Goal: Information Seeking & Learning: Learn about a topic

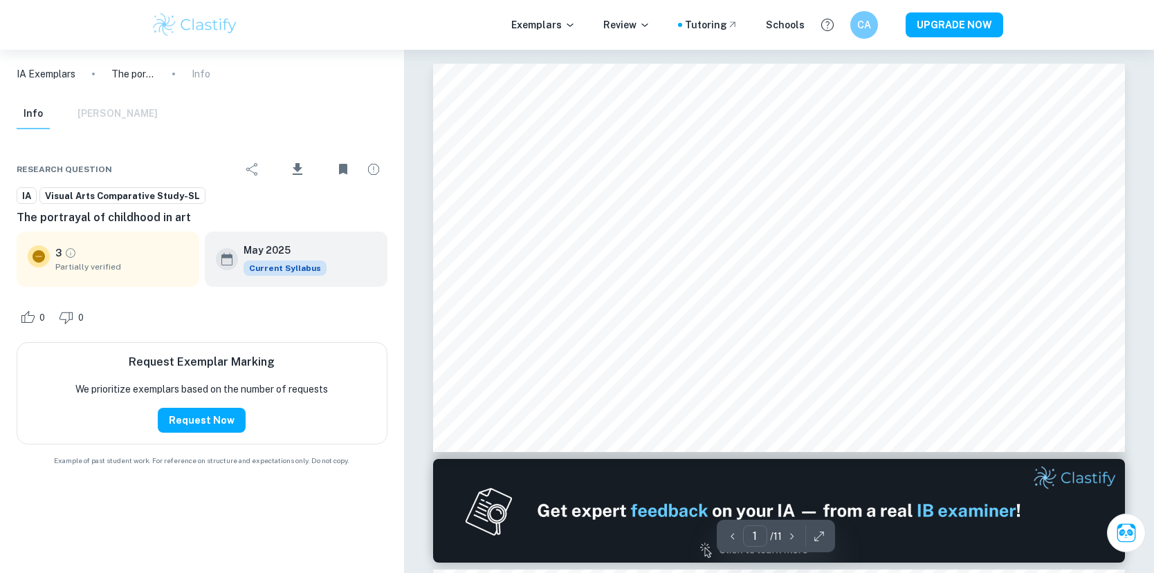
scroll to position [1, 0]
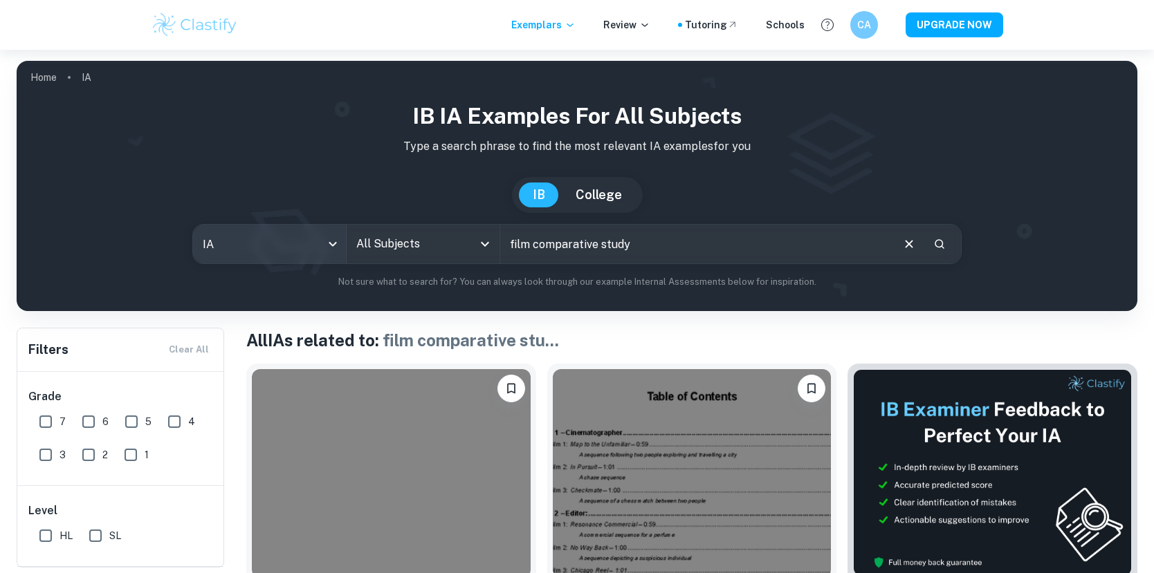
click at [286, 244] on body "We value your privacy We use cookies to enhance your browsing experience, serve…" at bounding box center [577, 336] width 1154 height 573
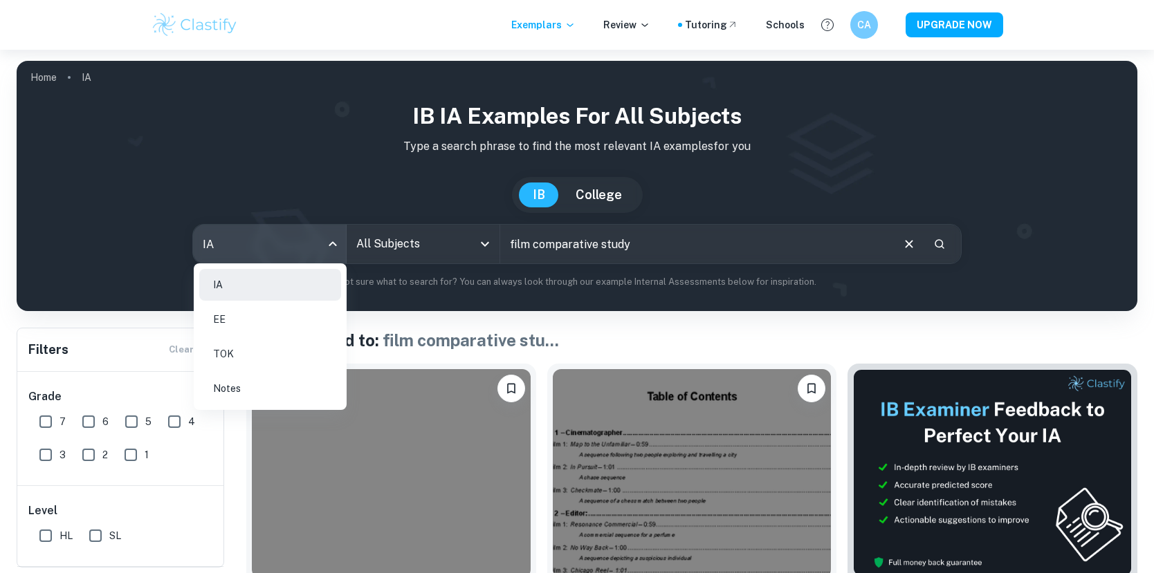
click at [329, 240] on div at bounding box center [577, 286] width 1154 height 573
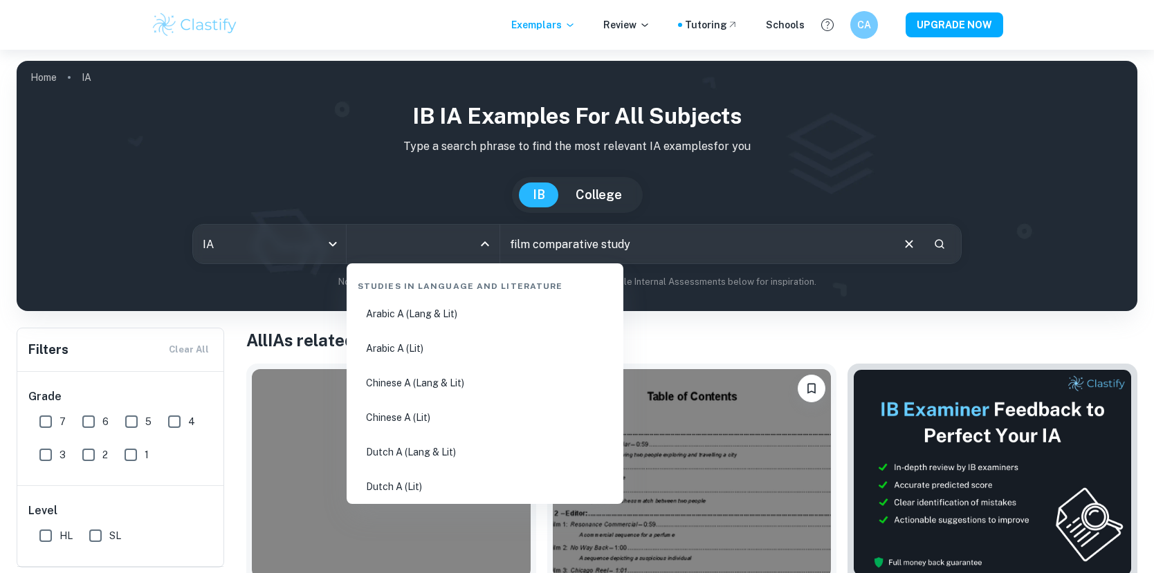
click at [467, 246] on input "All Subjects" at bounding box center [413, 244] width 120 height 26
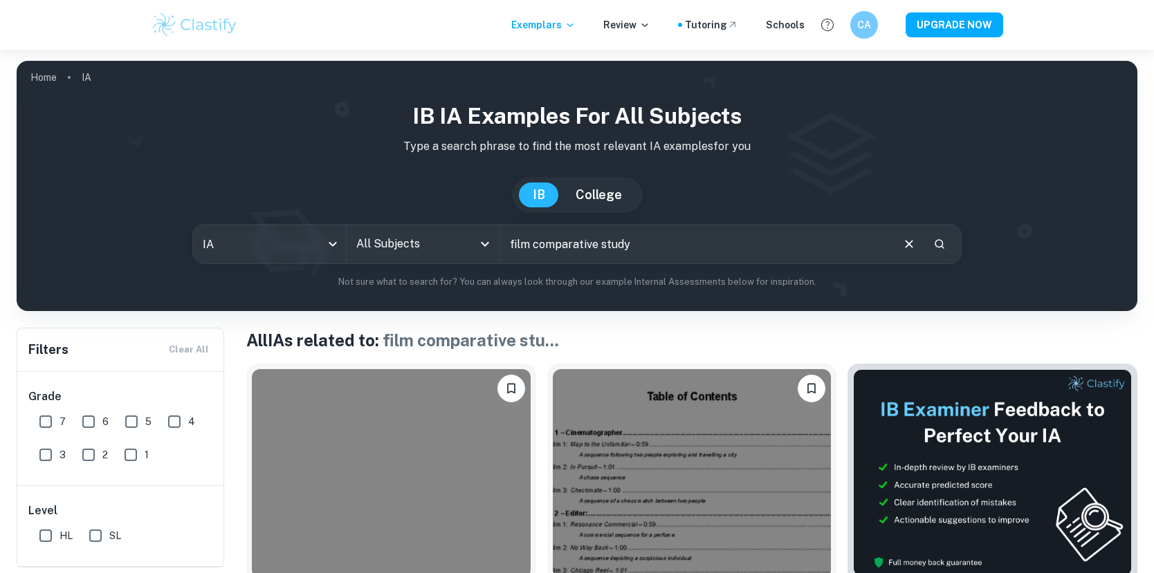
click at [454, 198] on div "[GEOGRAPHIC_DATA]" at bounding box center [577, 195] width 1098 height 36
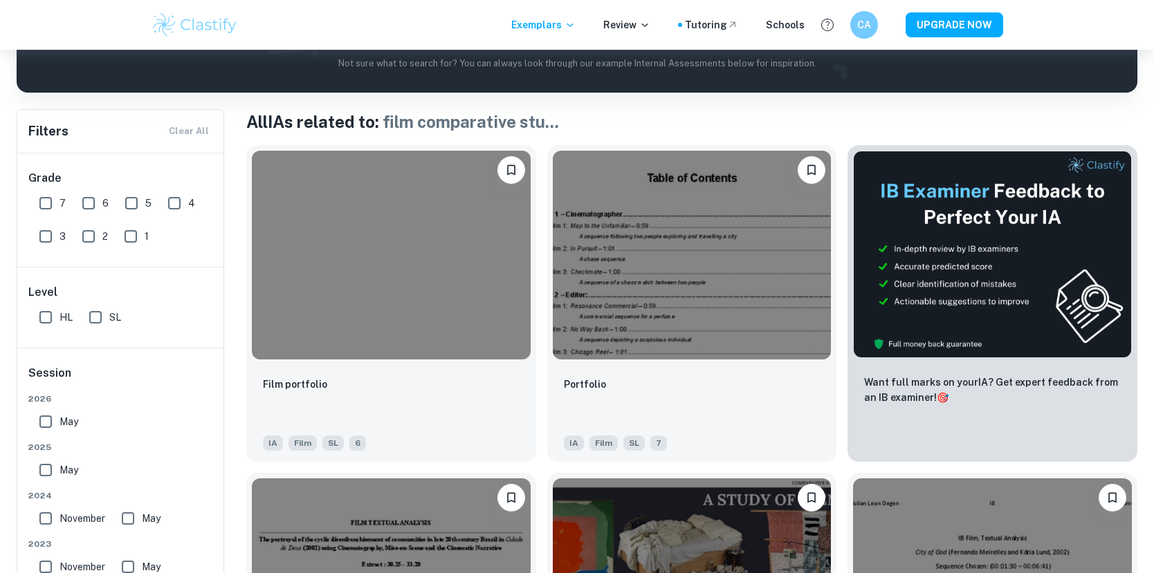
scroll to position [268, 0]
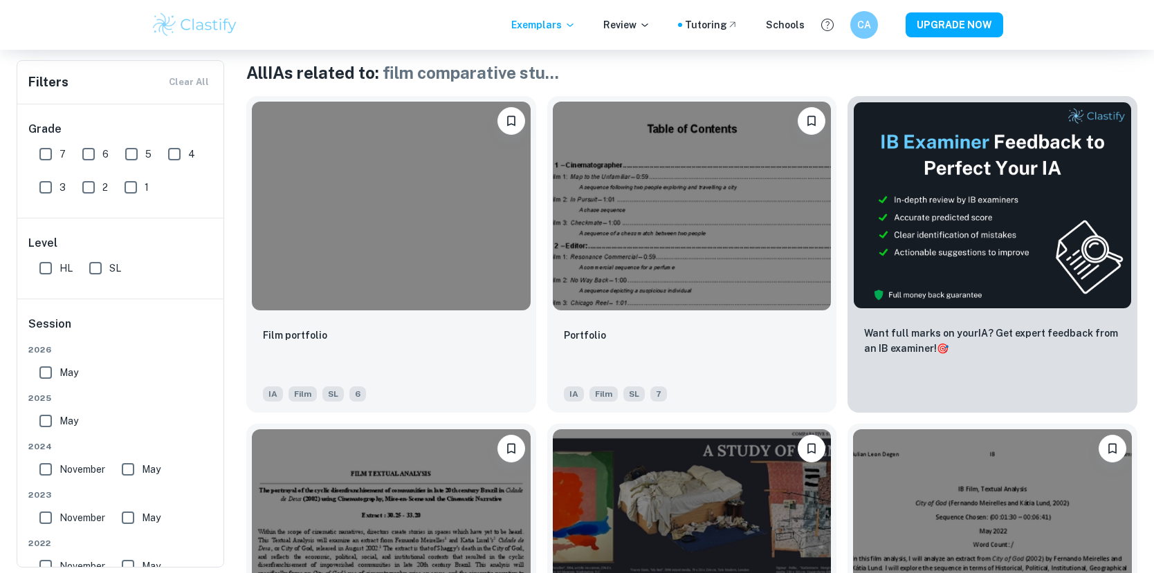
click at [86, 155] on input "6" at bounding box center [89, 154] width 28 height 28
checkbox input "true"
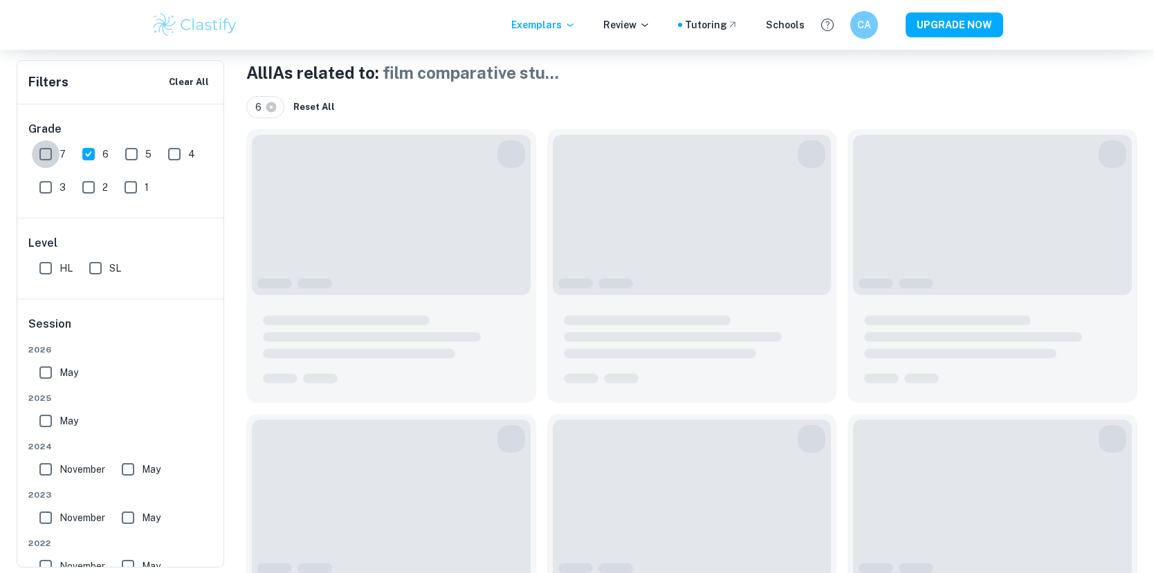
click at [42, 156] on input "7" at bounding box center [46, 154] width 28 height 28
checkbox input "true"
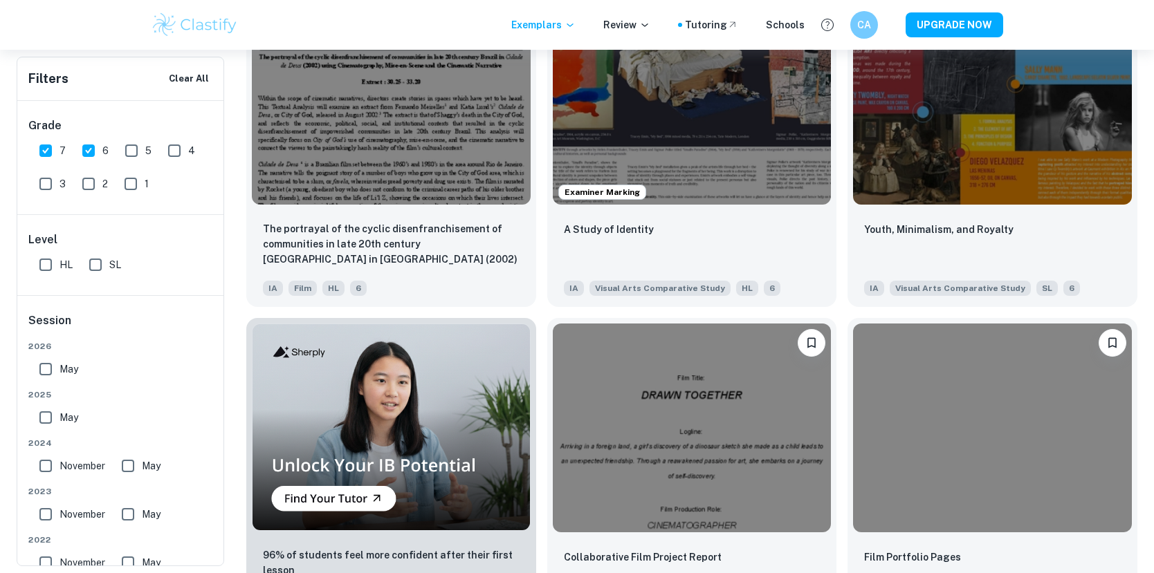
scroll to position [0, 0]
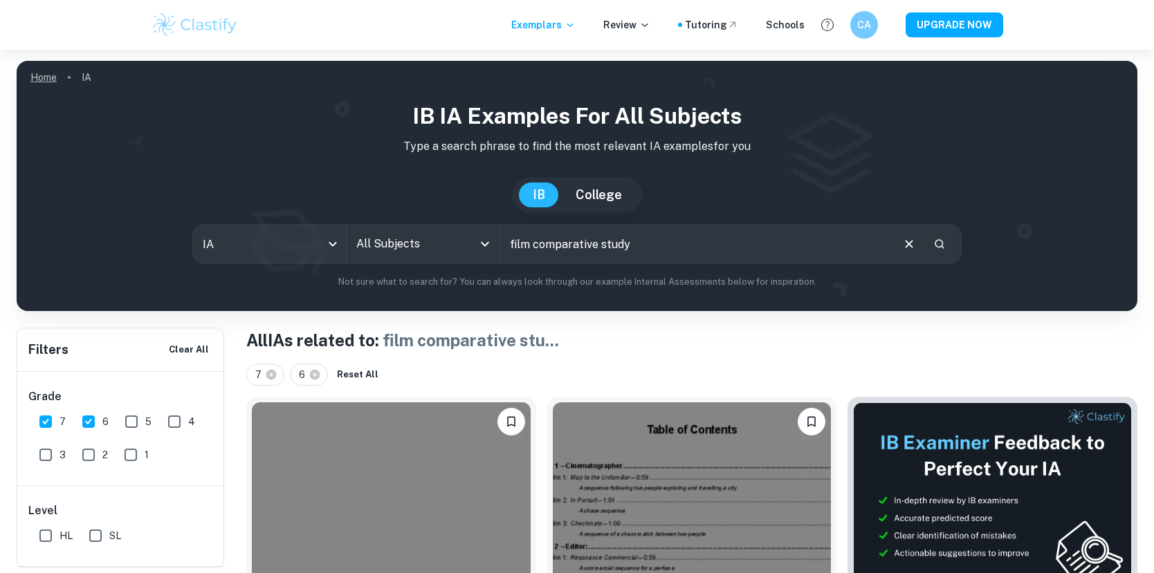
click at [45, 75] on link "Home" at bounding box center [43, 77] width 26 height 19
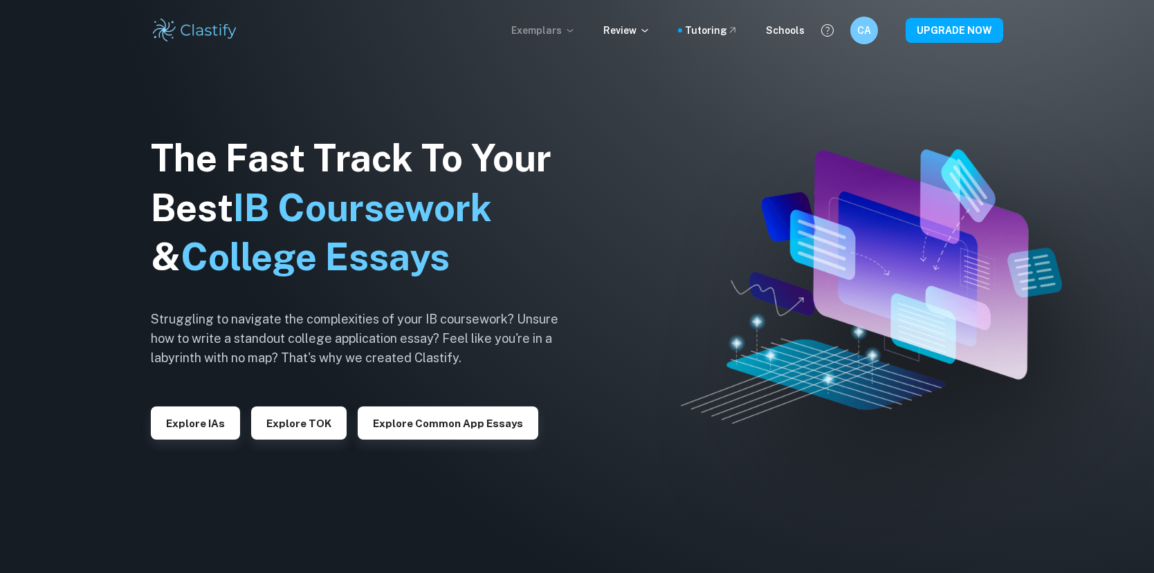
click at [562, 30] on p "Exemplars" at bounding box center [543, 30] width 64 height 15
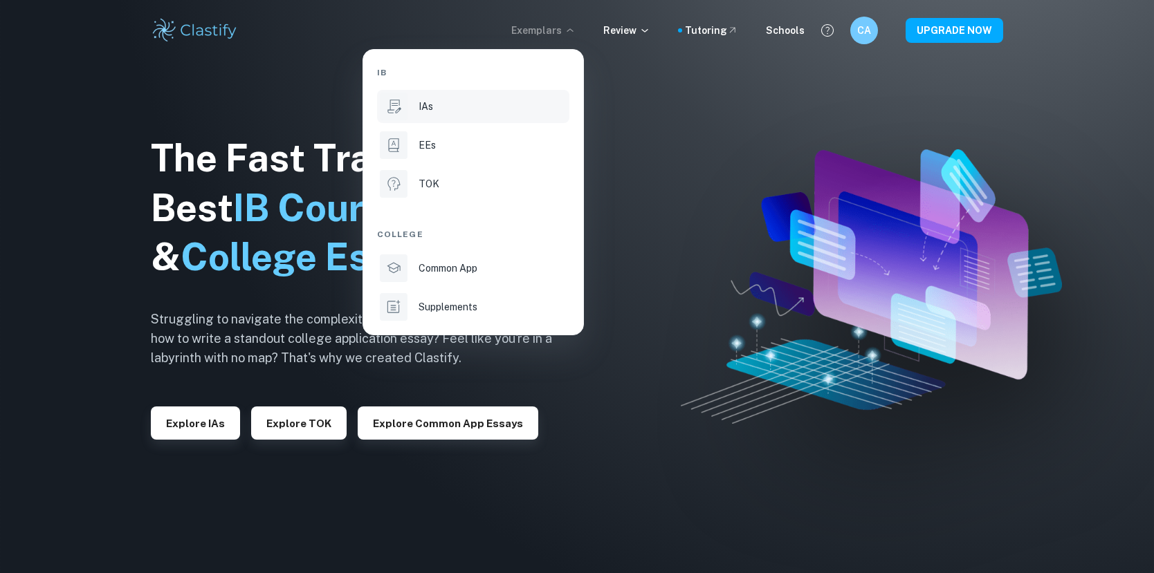
click at [430, 105] on p "IAs" at bounding box center [425, 106] width 15 height 15
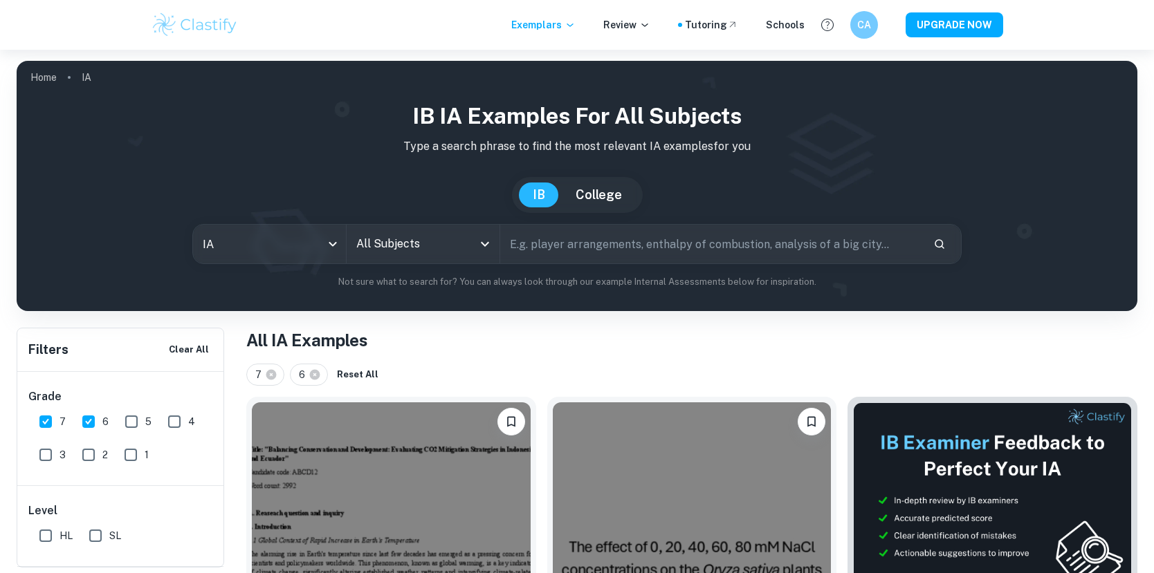
click at [530, 249] on input "text" at bounding box center [711, 244] width 422 height 39
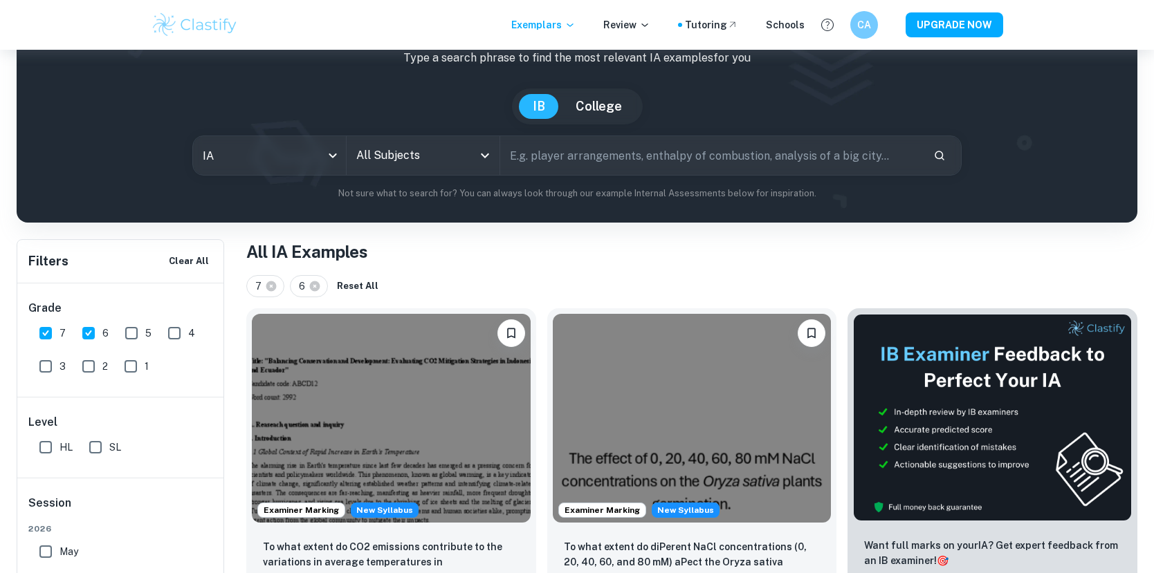
scroll to position [175, 0]
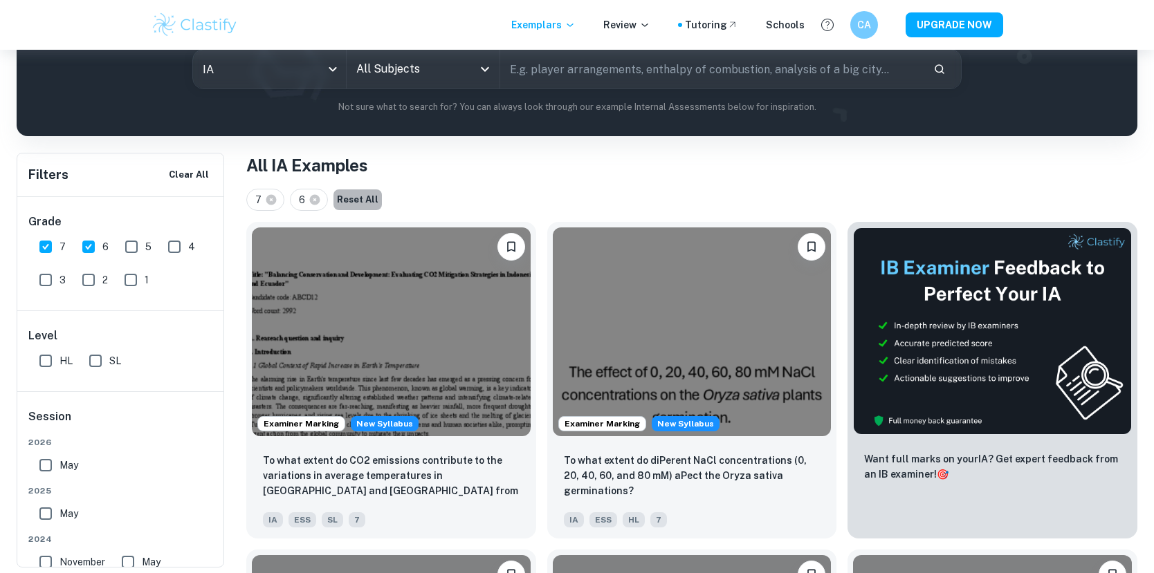
click at [342, 199] on button "Reset All" at bounding box center [357, 199] width 48 height 21
checkbox input "false"
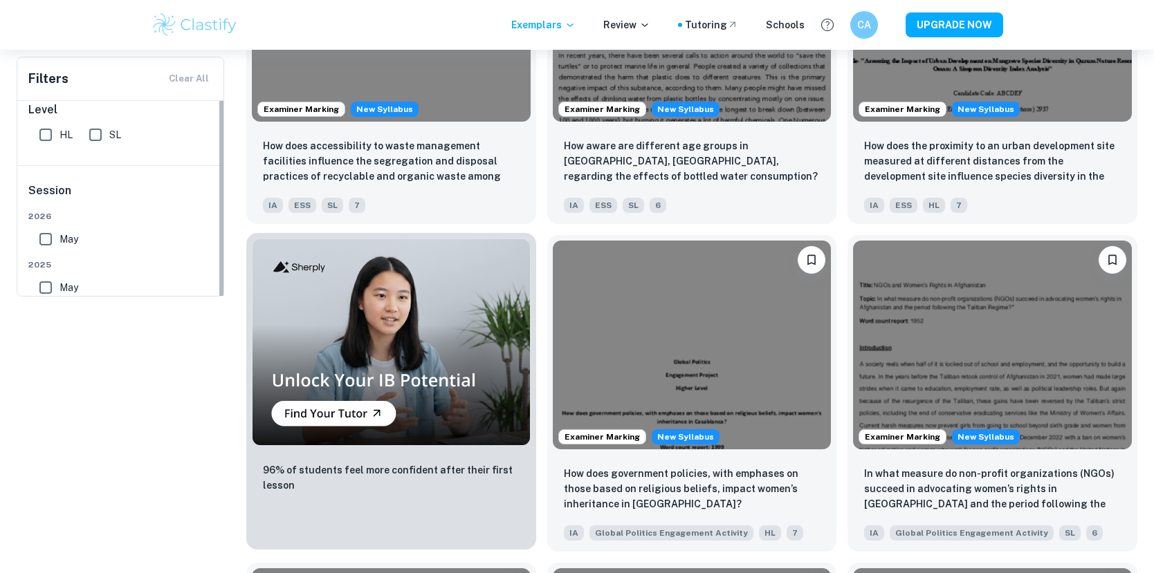
scroll to position [225, 0]
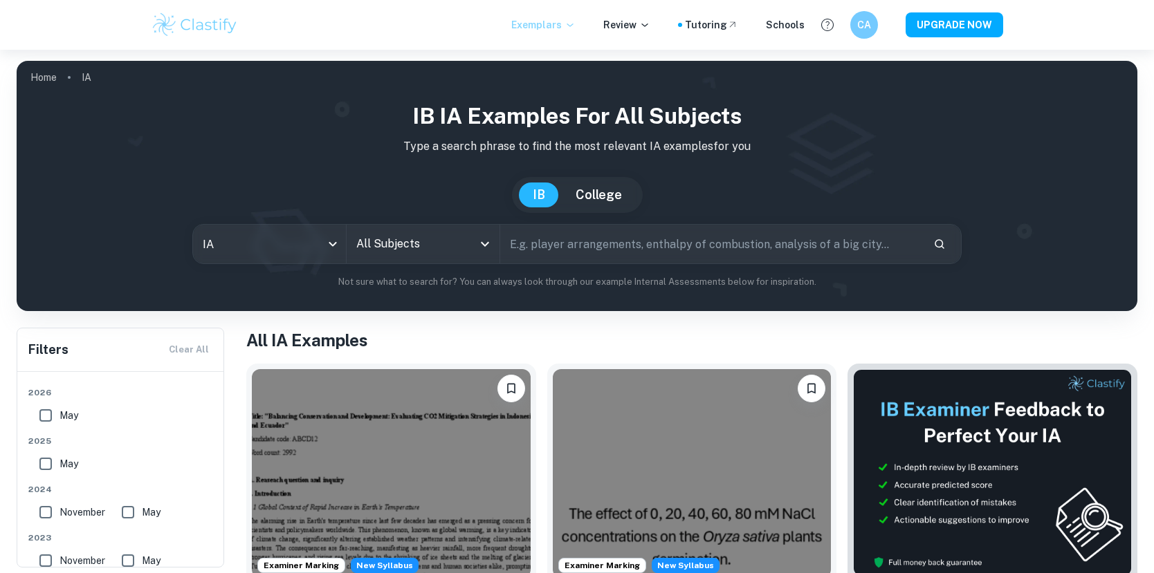
click at [575, 17] on p "Exemplars" at bounding box center [543, 24] width 64 height 15
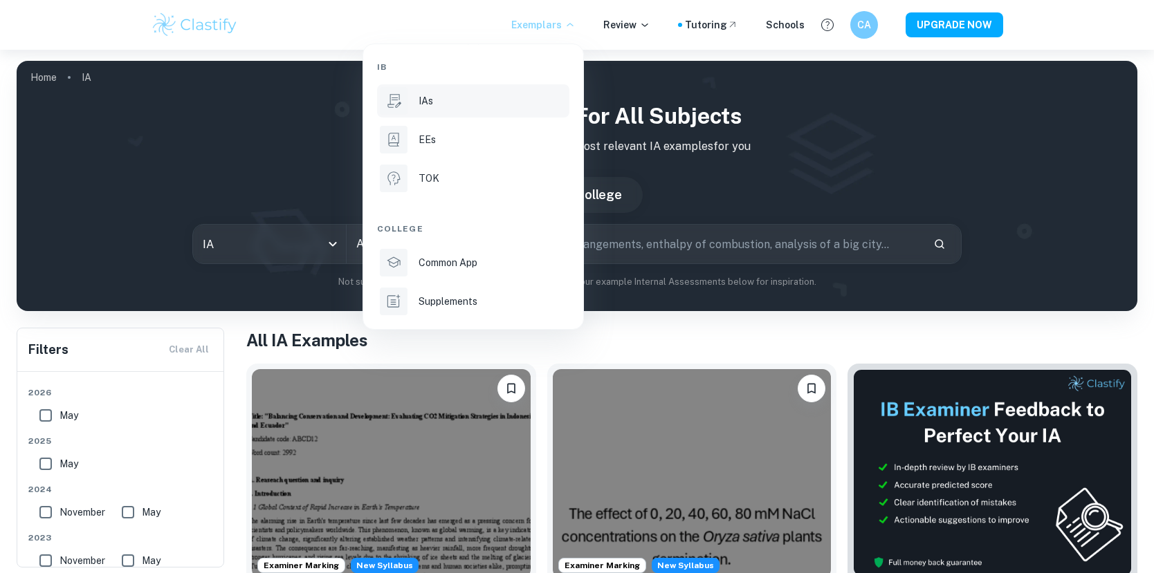
click at [538, 35] on div at bounding box center [577, 286] width 1154 height 573
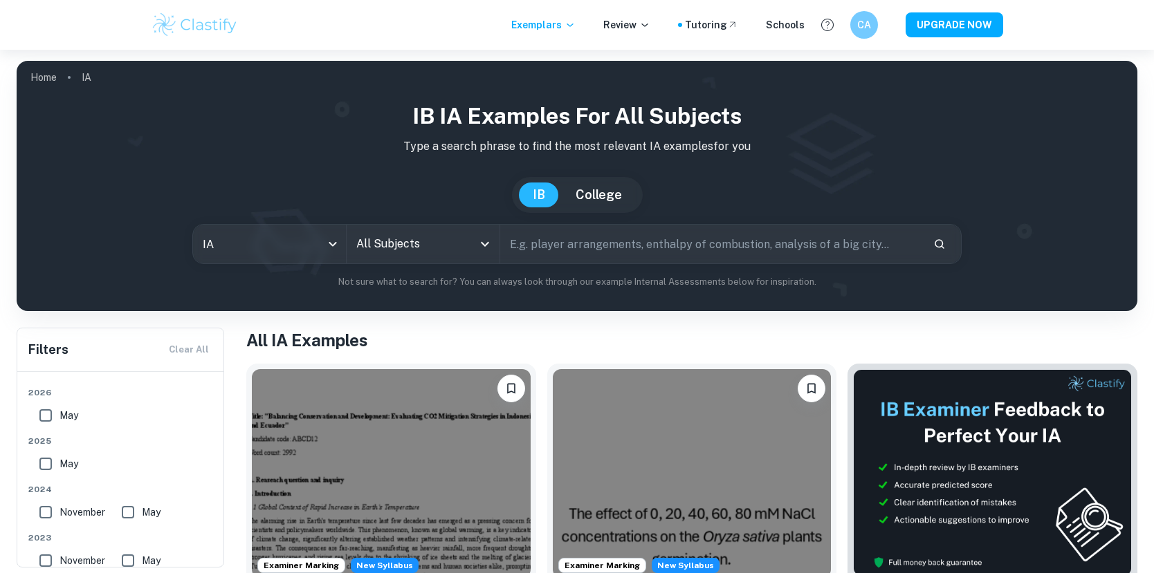
click at [204, 25] on img at bounding box center [195, 25] width 88 height 28
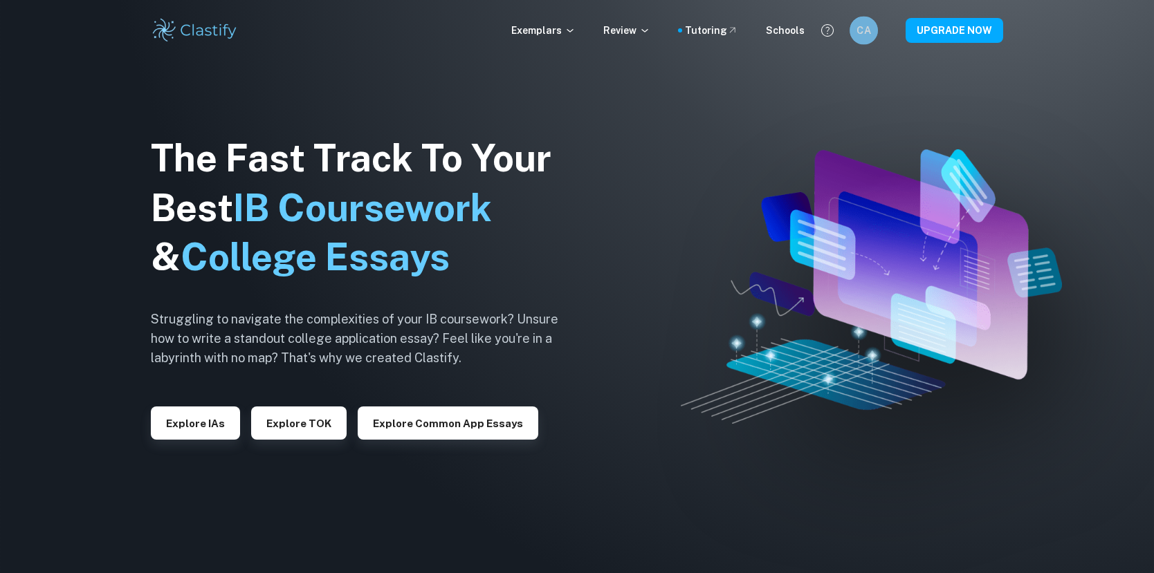
click at [857, 21] on div "CA" at bounding box center [863, 31] width 28 height 28
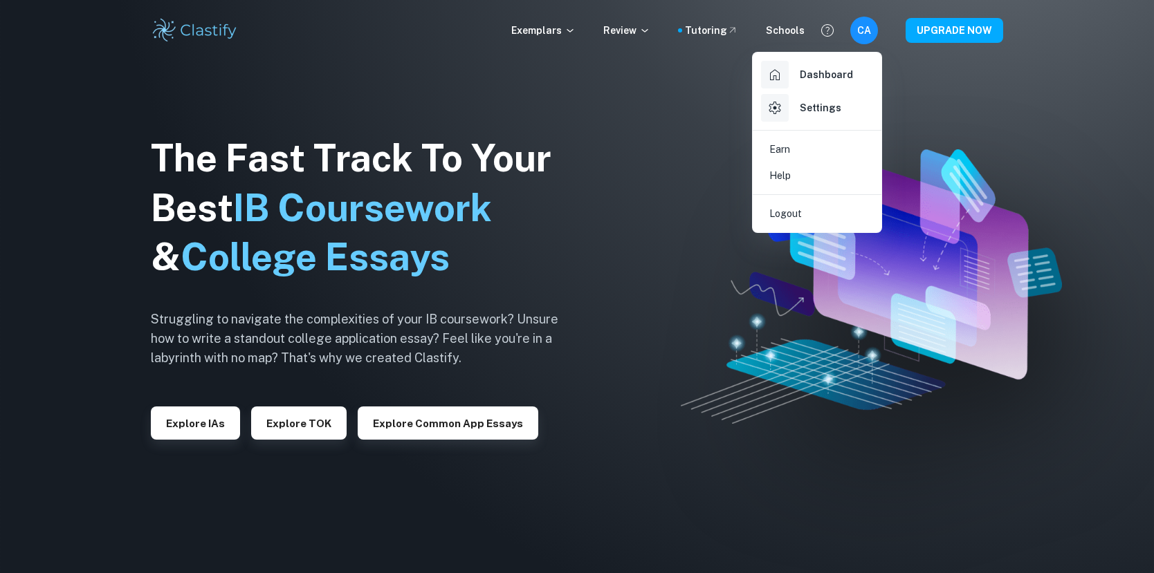
click at [824, 83] on div "Dashboard" at bounding box center [807, 75] width 92 height 28
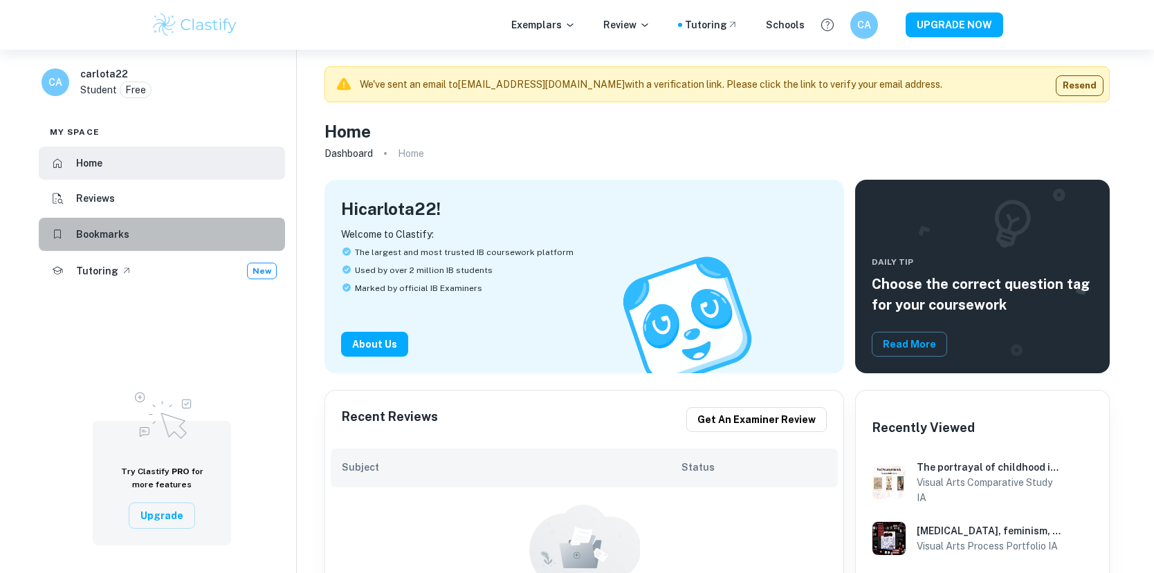
click at [131, 241] on li "Bookmarks" at bounding box center [162, 234] width 246 height 33
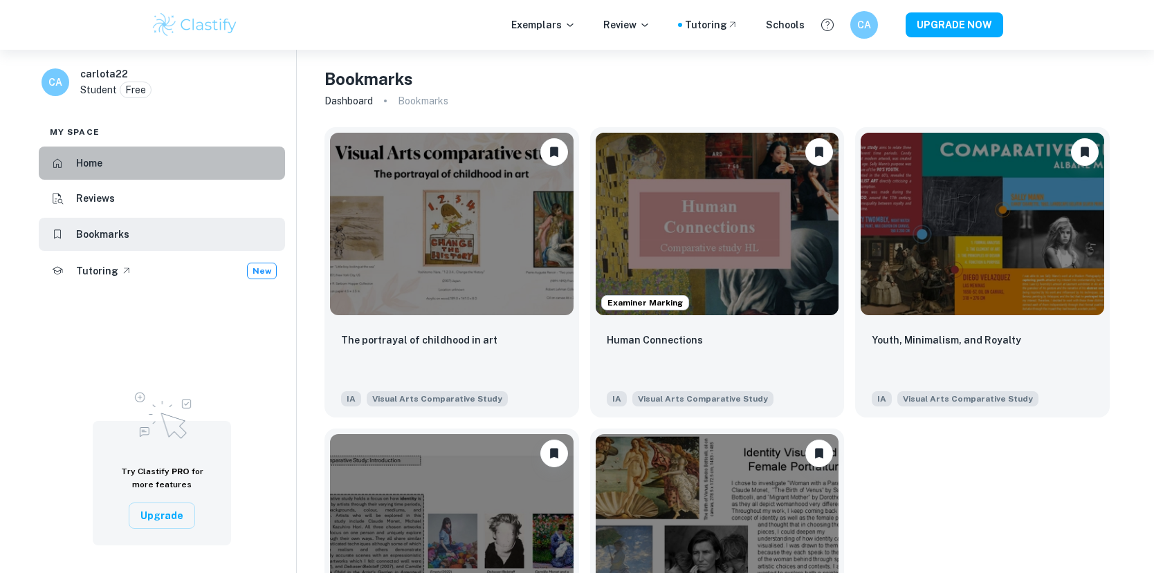
click at [82, 169] on h6 "Home" at bounding box center [89, 163] width 26 height 15
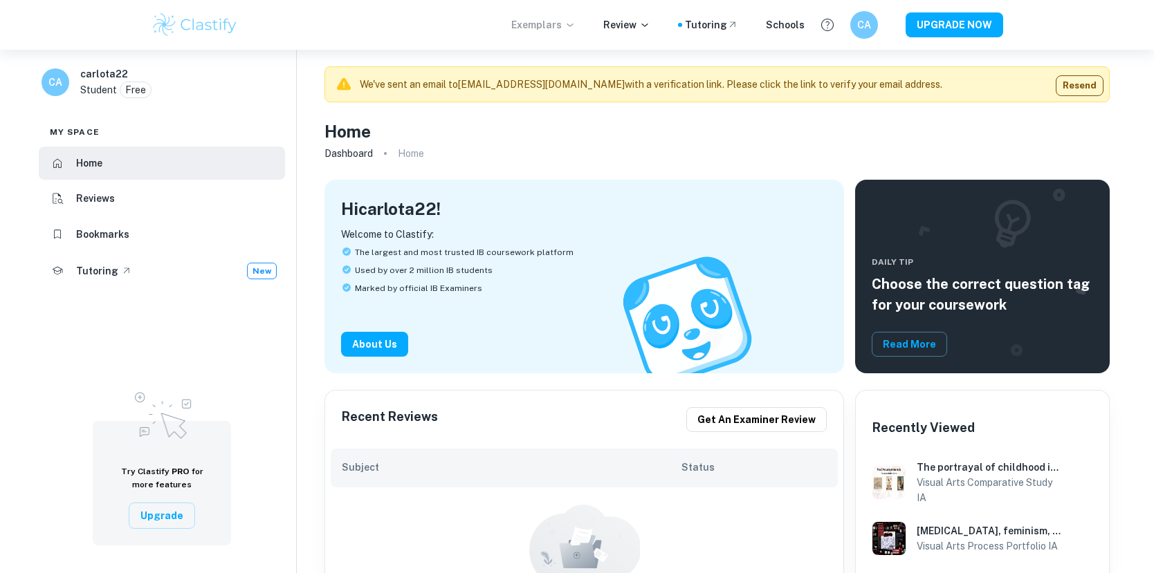
click at [554, 21] on p "Exemplars" at bounding box center [543, 24] width 64 height 15
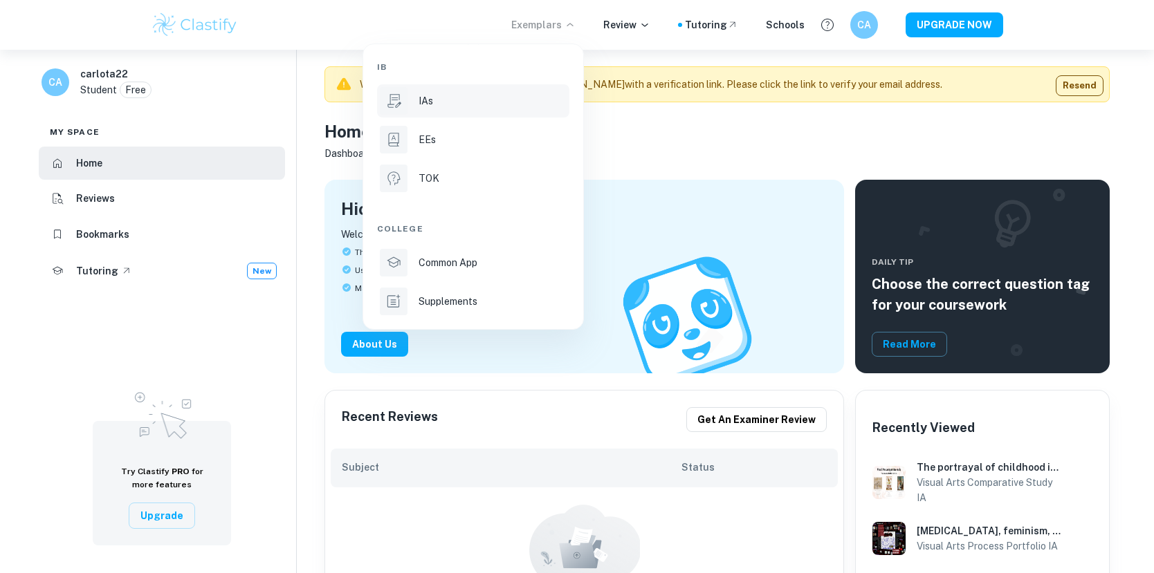
click at [473, 91] on li "IAs" at bounding box center [473, 100] width 192 height 33
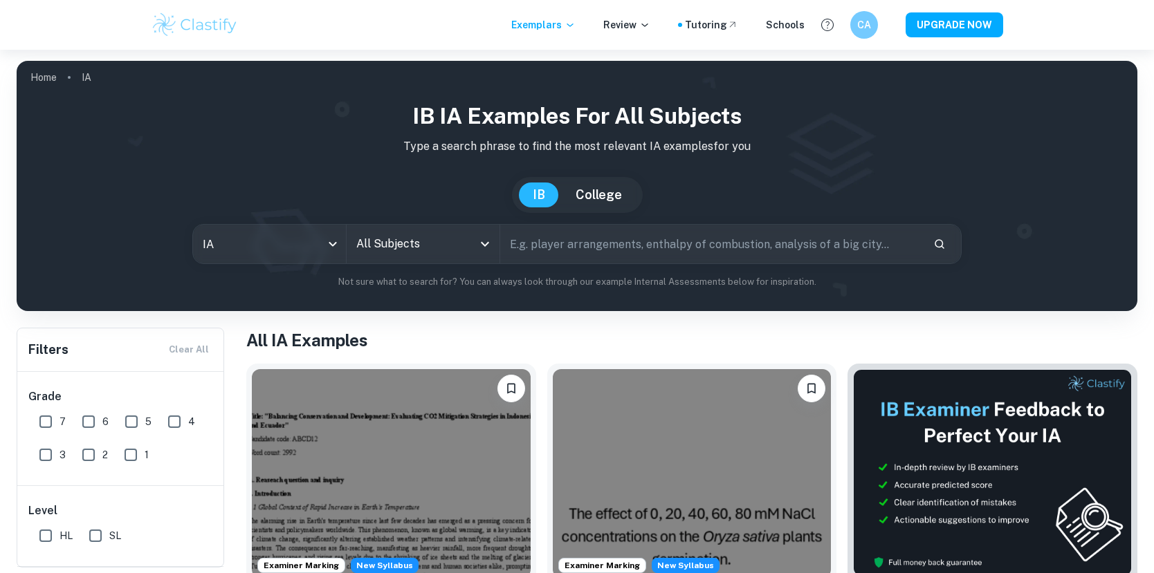
click at [584, 241] on input "text" at bounding box center [711, 244] width 422 height 39
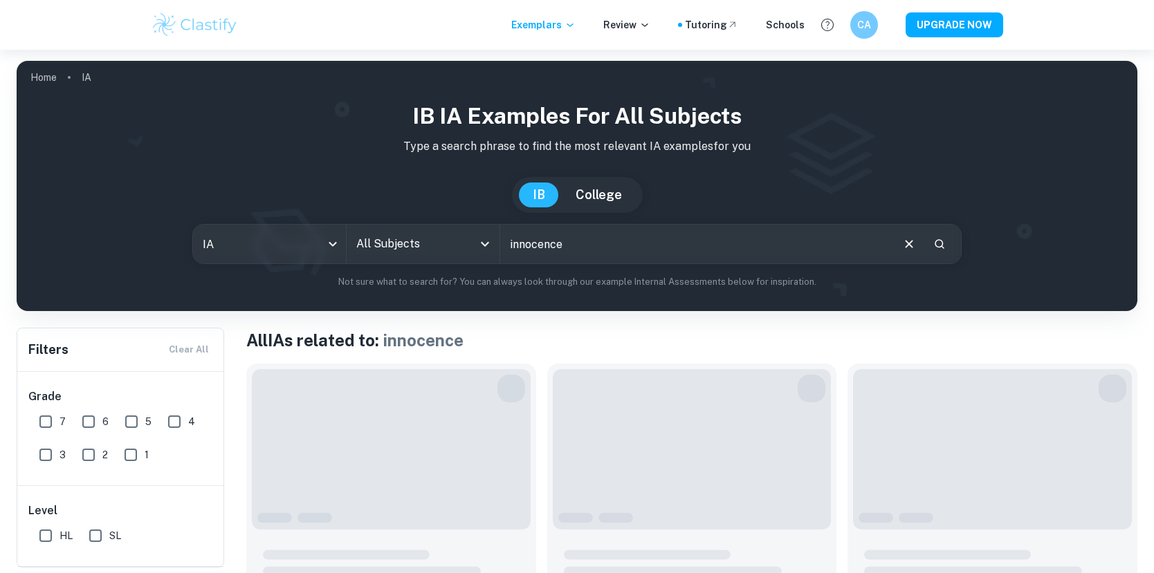
click at [626, 259] on input "innocence" at bounding box center [695, 244] width 390 height 39
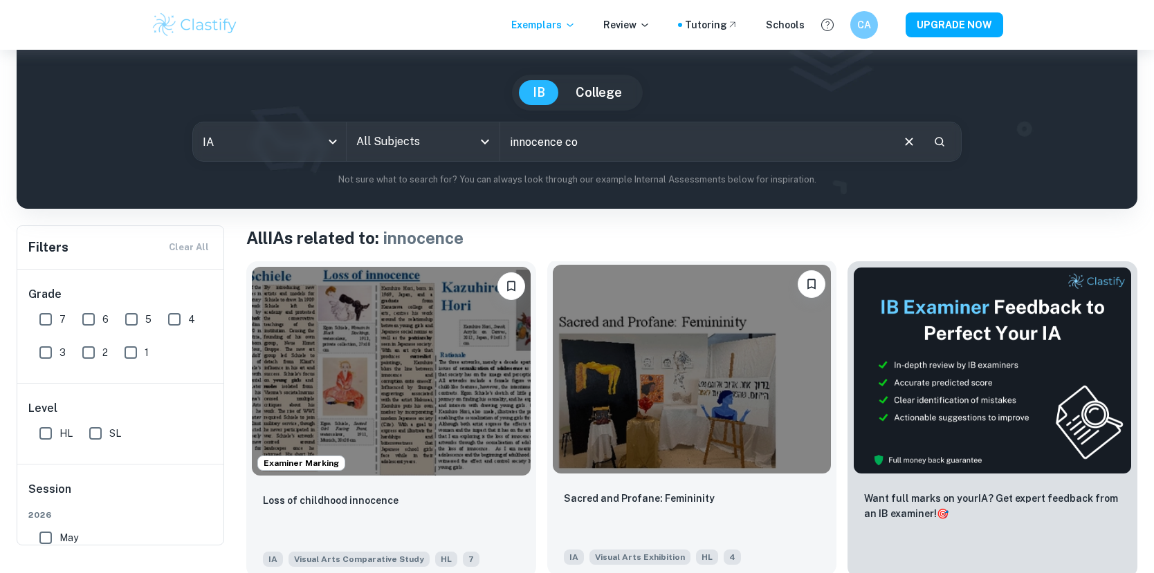
scroll to position [73, 0]
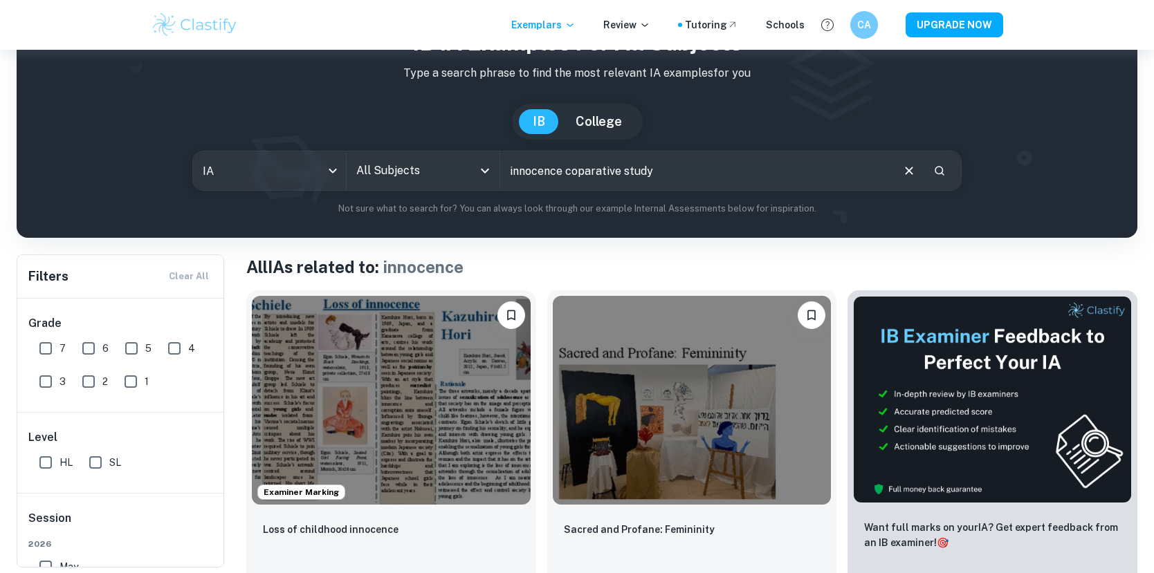
click at [589, 173] on input "innocence coparative study" at bounding box center [695, 170] width 390 height 39
click at [693, 172] on input "innocence comparative study" at bounding box center [695, 170] width 390 height 39
type input "innocence comparative study"
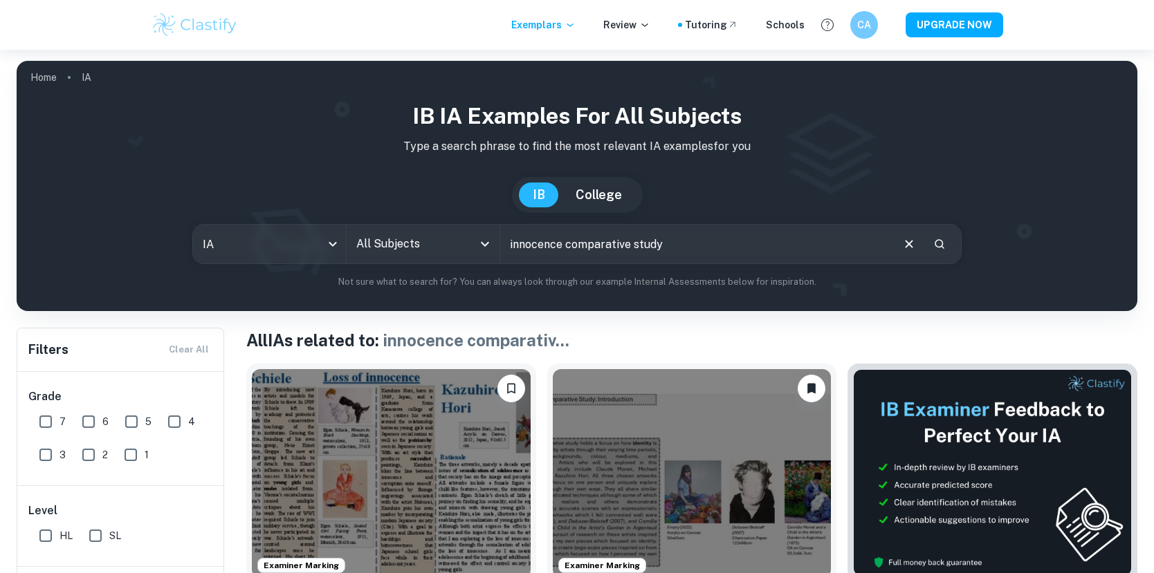
scroll to position [158, 0]
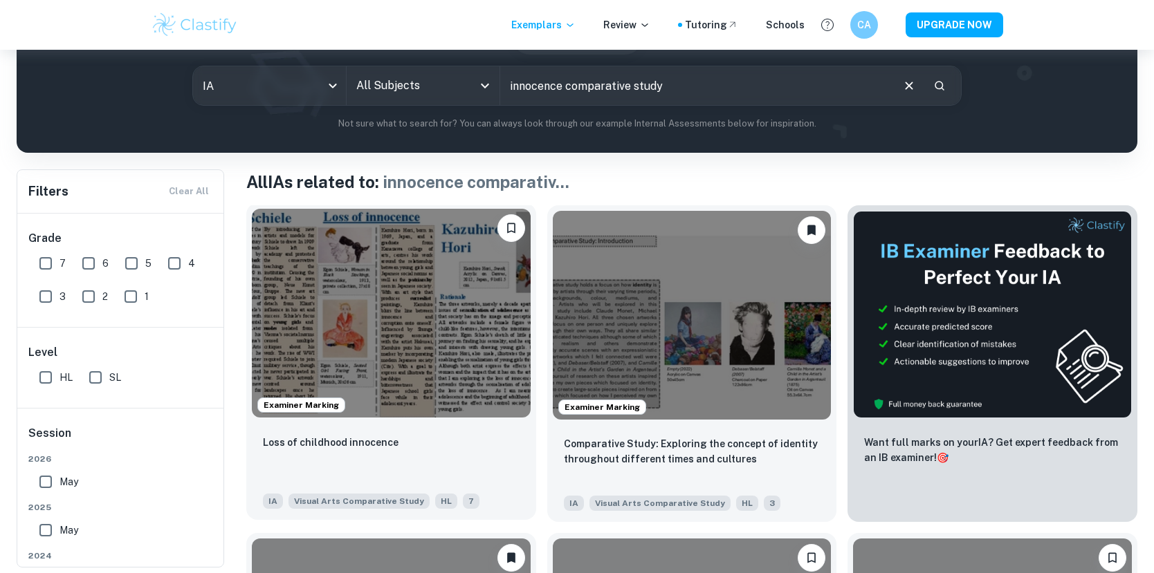
click at [469, 328] on img at bounding box center [391, 313] width 279 height 209
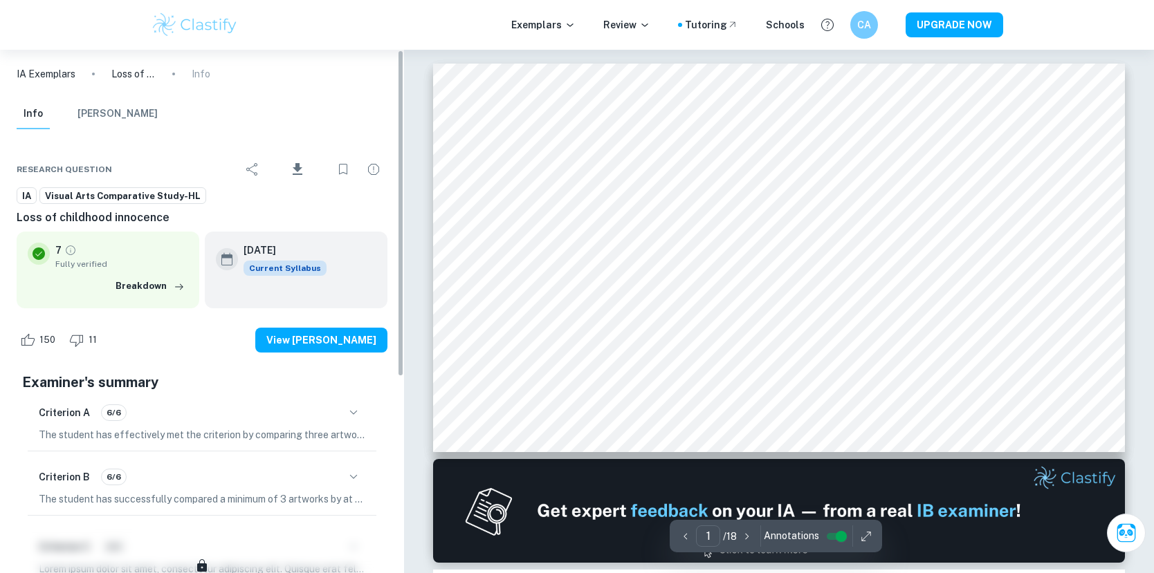
click at [344, 168] on icon "Bookmark" at bounding box center [343, 169] width 17 height 17
type input "2"
